Goal: Find specific page/section: Find specific page/section

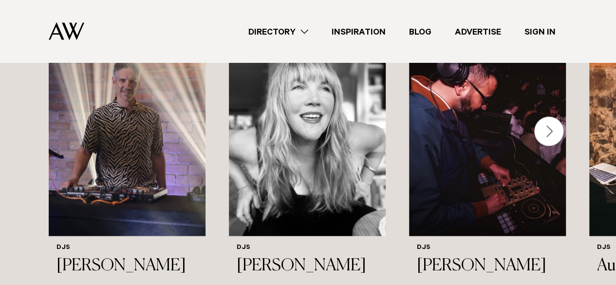
scroll to position [907, 0]
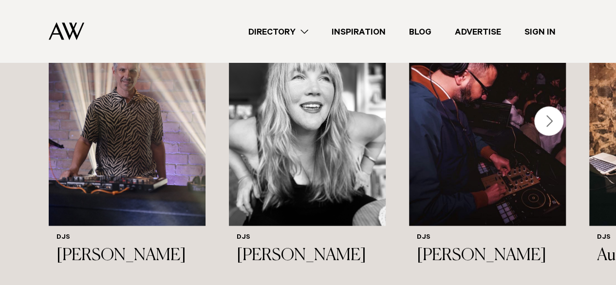
click at [557, 116] on div "Next slide" at bounding box center [548, 120] width 29 height 29
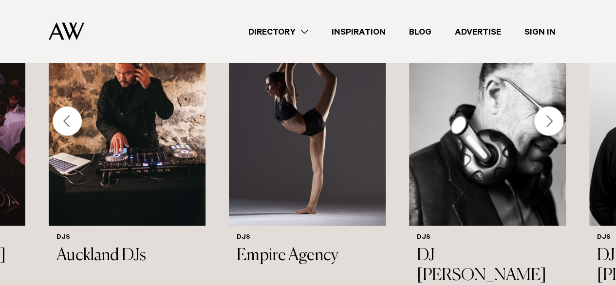
click at [582, 126] on div "DJs Lucas Datt DJs Rose Alice DJs DJ Teik DJs Auckland DJs DJs Empire Agency" at bounding box center [308, 177] width 616 height 325
click at [554, 115] on div "Next slide" at bounding box center [548, 120] width 29 height 29
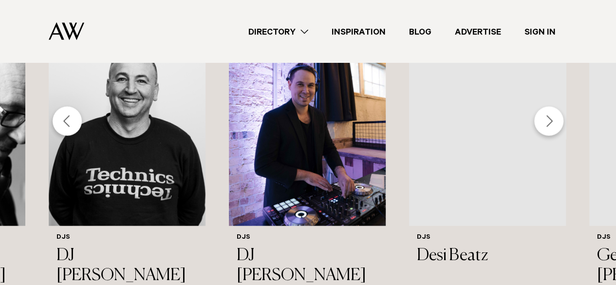
click at [554, 115] on div "Next slide" at bounding box center [548, 120] width 29 height 29
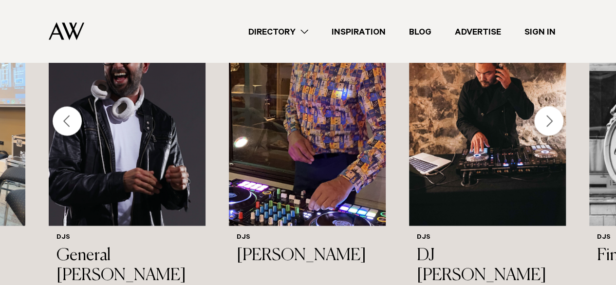
click at [554, 115] on div "Next slide" at bounding box center [548, 120] width 29 height 29
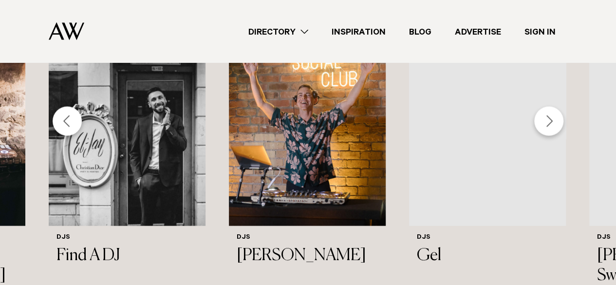
click at [554, 115] on div "Next slide" at bounding box center [548, 120] width 29 height 29
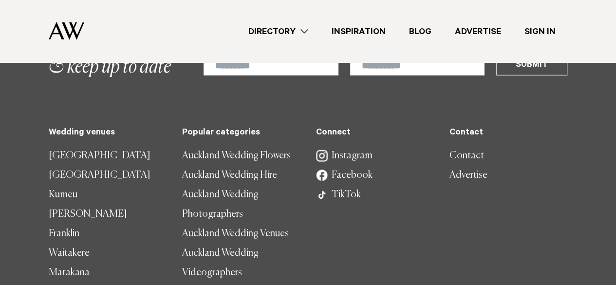
scroll to position [1328, 0]
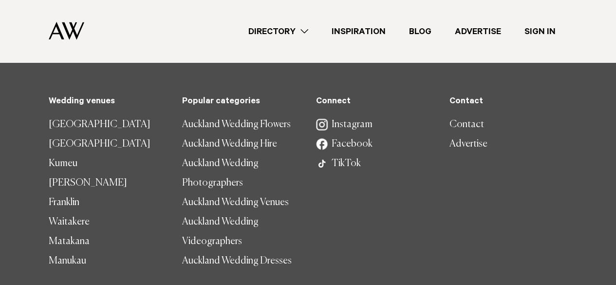
click at [262, 41] on div "Directory Hair & Makeup Flowers Venues Cakes & Sweets" at bounding box center [329, 31] width 475 height 62
click at [286, 35] on link "Directory" at bounding box center [278, 31] width 83 height 13
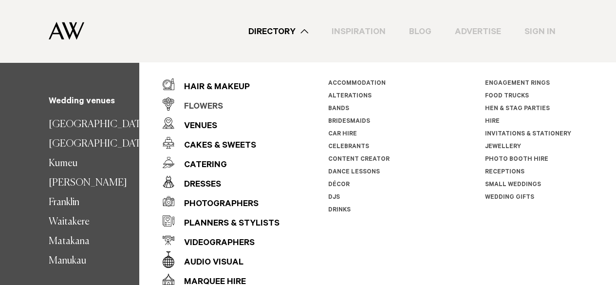
click at [212, 102] on div "Flowers" at bounding box center [198, 106] width 49 height 19
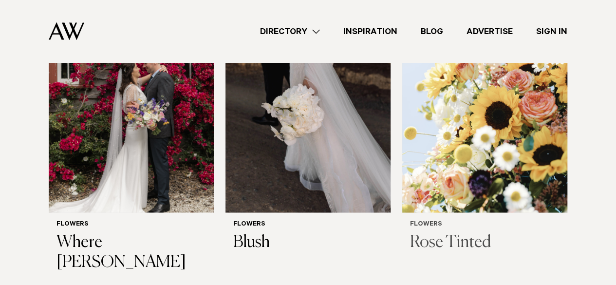
scroll to position [699, 0]
click at [441, 149] on img at bounding box center [484, 102] width 165 height 222
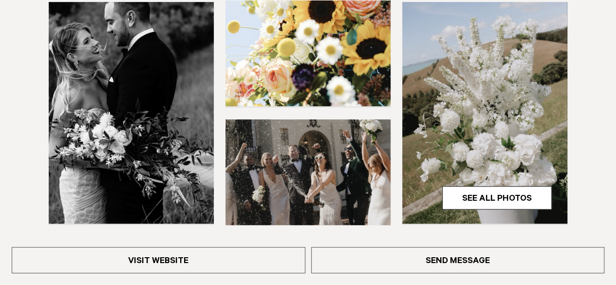
scroll to position [294, 0]
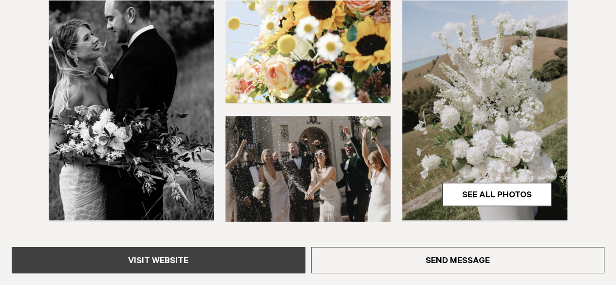
click at [233, 259] on link "Visit Website" at bounding box center [159, 260] width 294 height 26
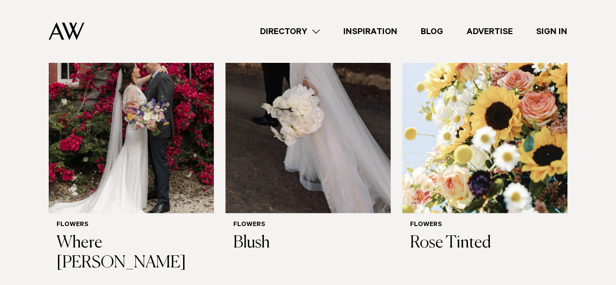
scroll to position [722, 0]
